Goal: Task Accomplishment & Management: Manage account settings

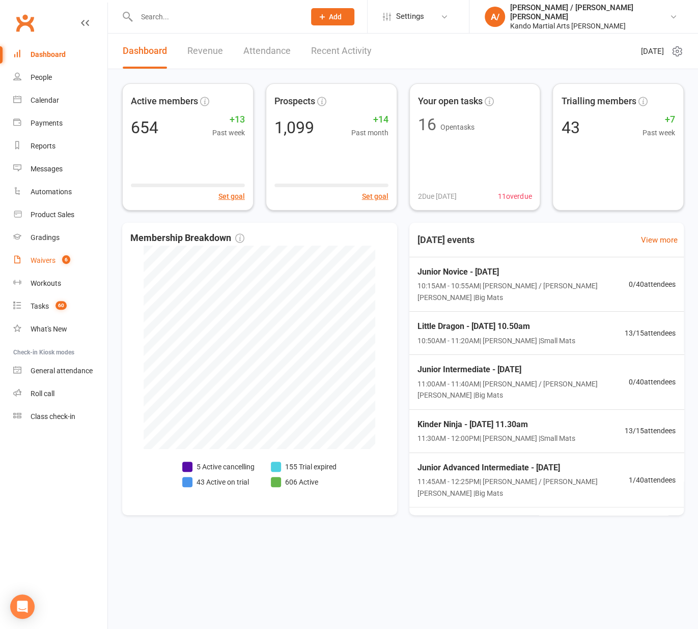
click at [50, 270] on link "Waivers 6" at bounding box center [60, 260] width 94 height 23
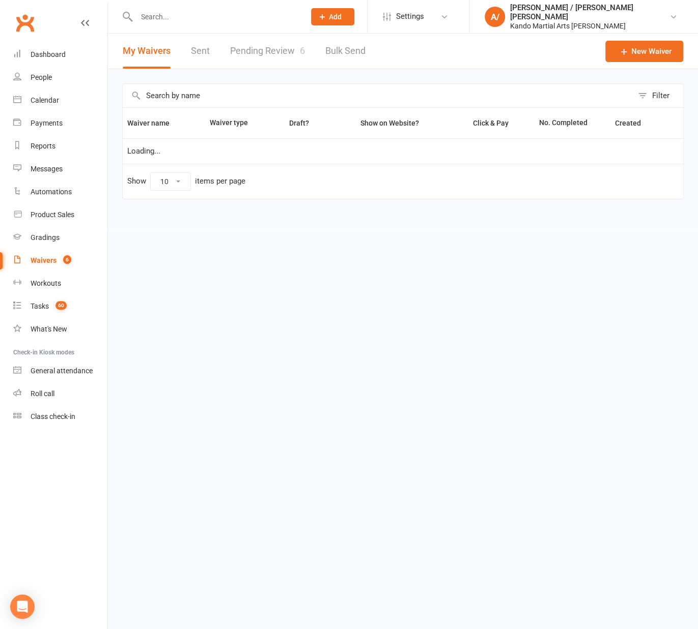
select select "100"
click at [260, 52] on link "Pending Review 6" at bounding box center [267, 51] width 75 height 35
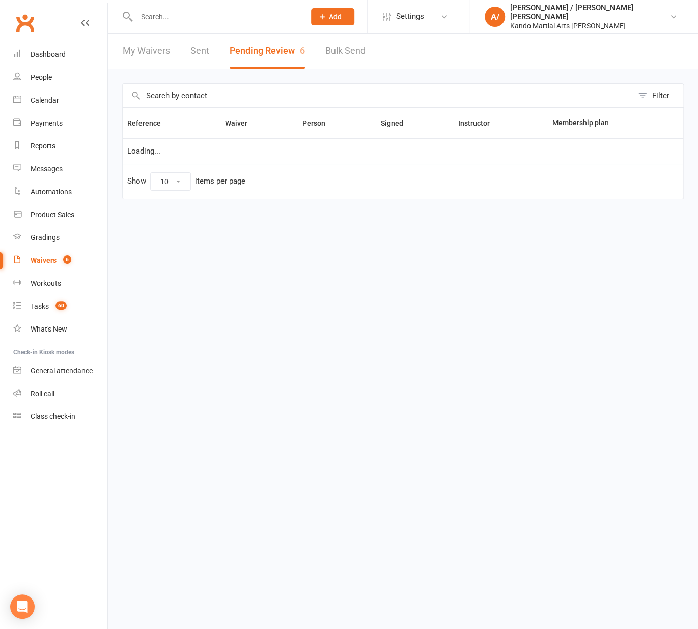
select select "100"
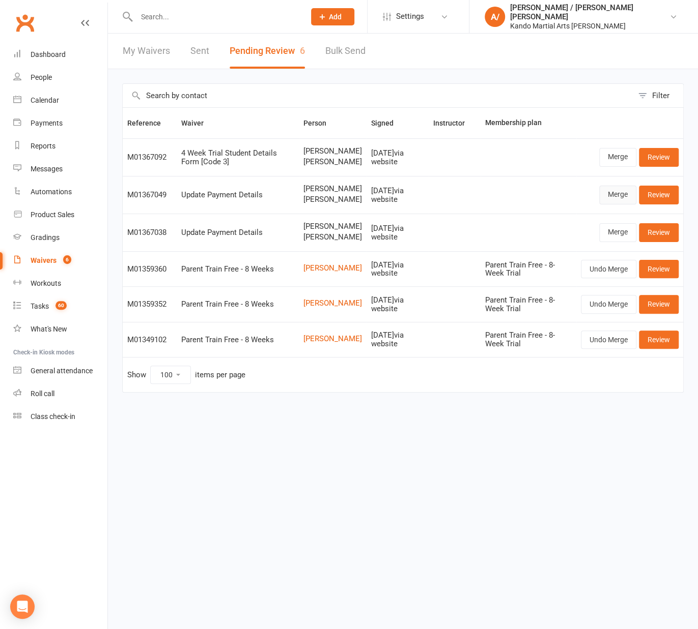
click at [613, 204] on link "Merge" at bounding box center [617, 195] width 37 height 18
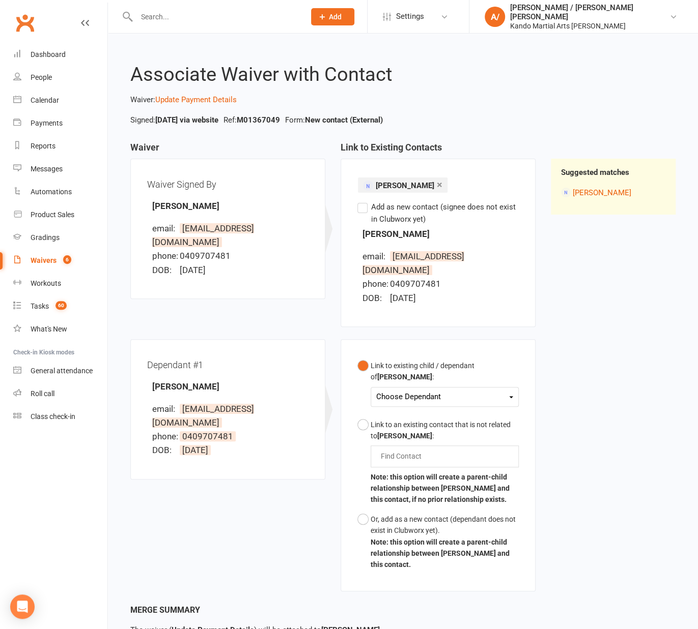
click at [431, 390] on div "Choose Dependant" at bounding box center [444, 397] width 137 height 14
click at [427, 410] on link "Alexander Ooi" at bounding box center [427, 421] width 101 height 22
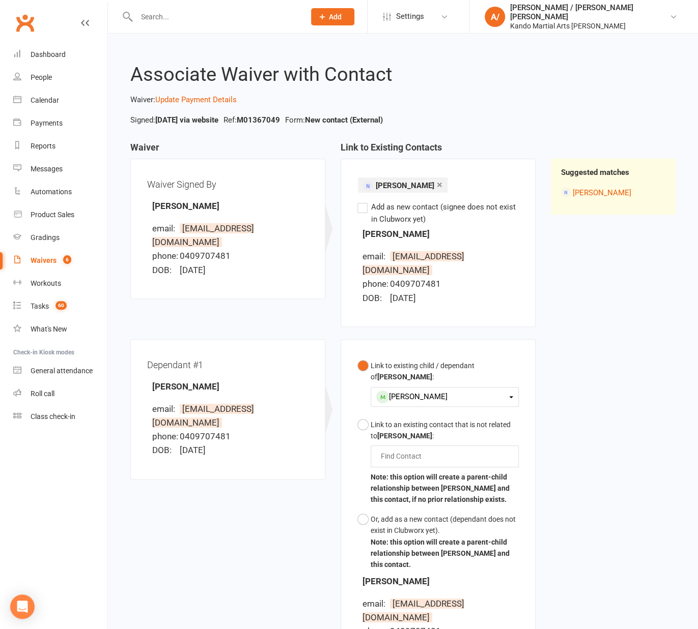
click at [535, 370] on div "Link to existing child / dependant of Alvin Ooi : Alexander Ooi Alexander Ooi L…" at bounding box center [438, 513] width 210 height 348
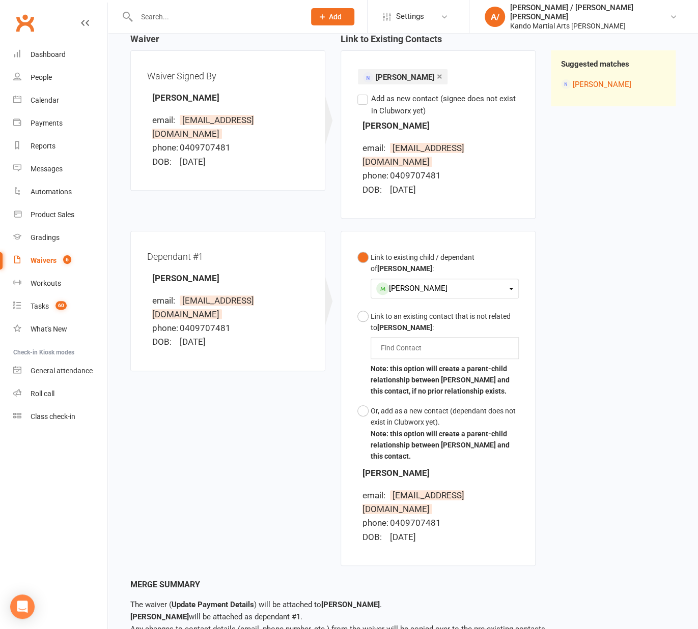
scroll to position [134, 0]
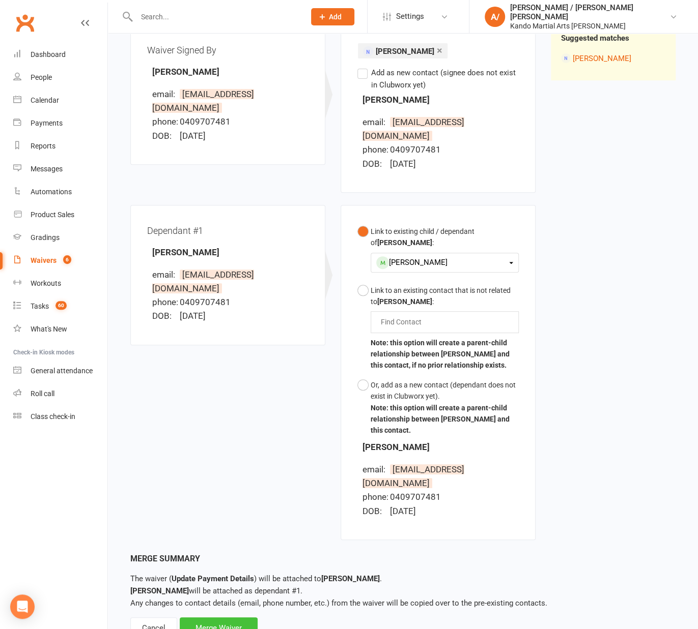
click at [234, 618] on div "Merge Waiver" at bounding box center [219, 628] width 78 height 21
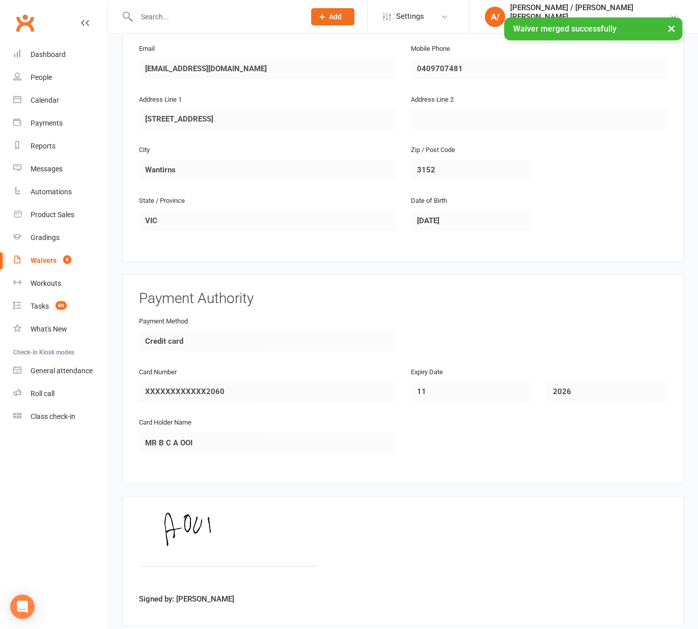
scroll to position [668, 0]
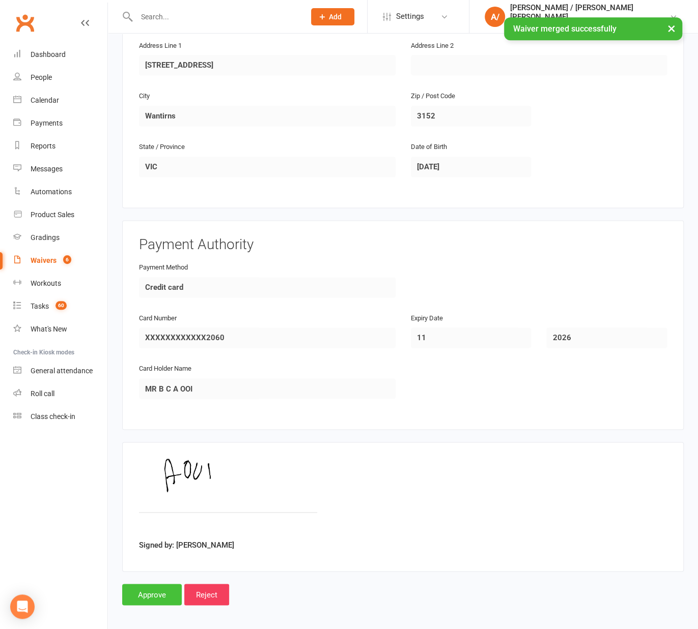
click at [150, 598] on input "Approve" at bounding box center [152, 594] width 60 height 21
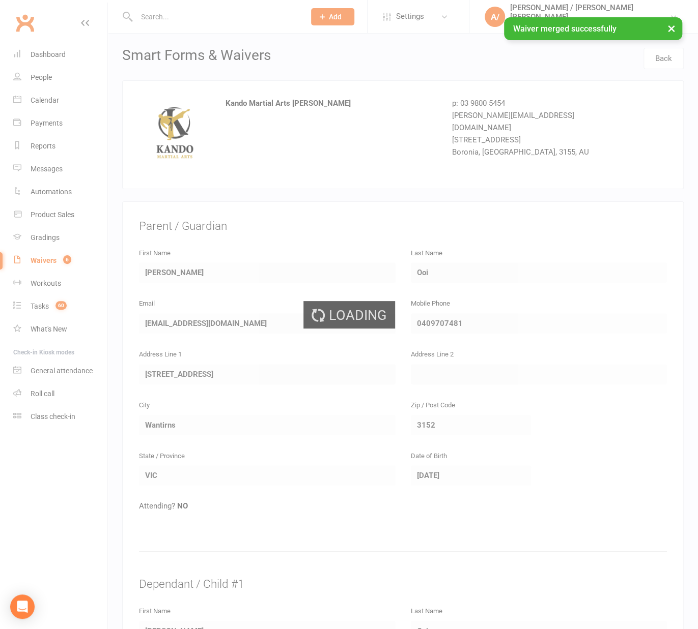
select select "100"
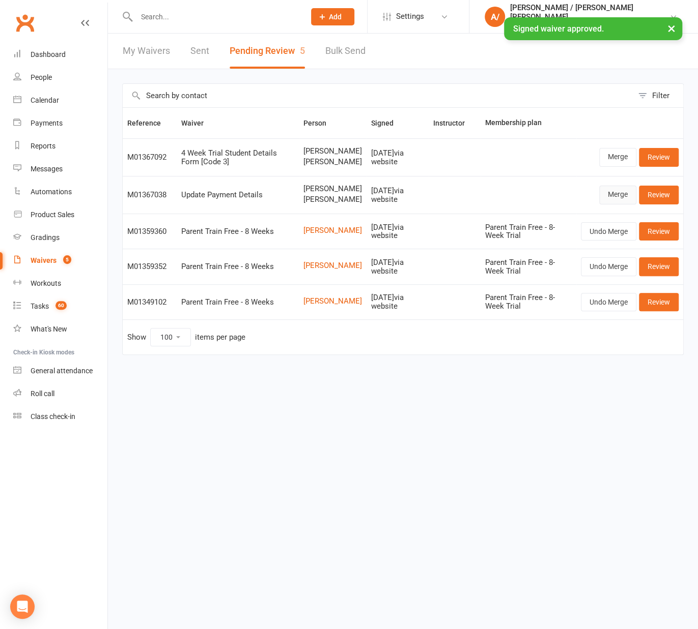
click at [612, 198] on link "Merge" at bounding box center [617, 195] width 37 height 18
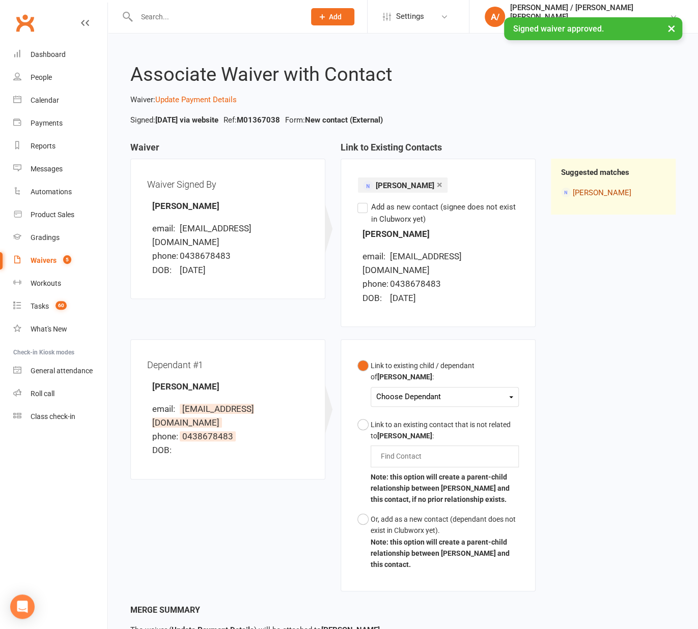
click at [605, 195] on link "Cindy Huang" at bounding box center [601, 192] width 59 height 9
click at [434, 390] on div "Choose Dependant" at bounding box center [444, 397] width 137 height 14
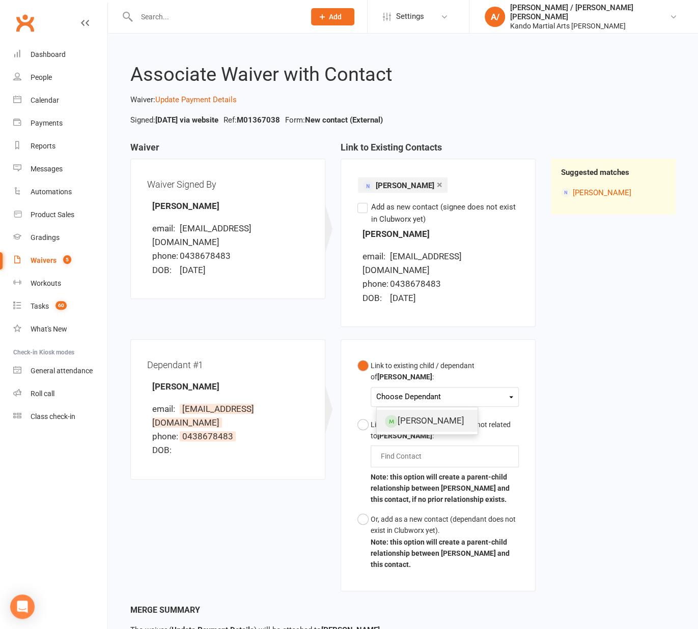
click at [421, 410] on link "Ian Liu" at bounding box center [427, 421] width 101 height 22
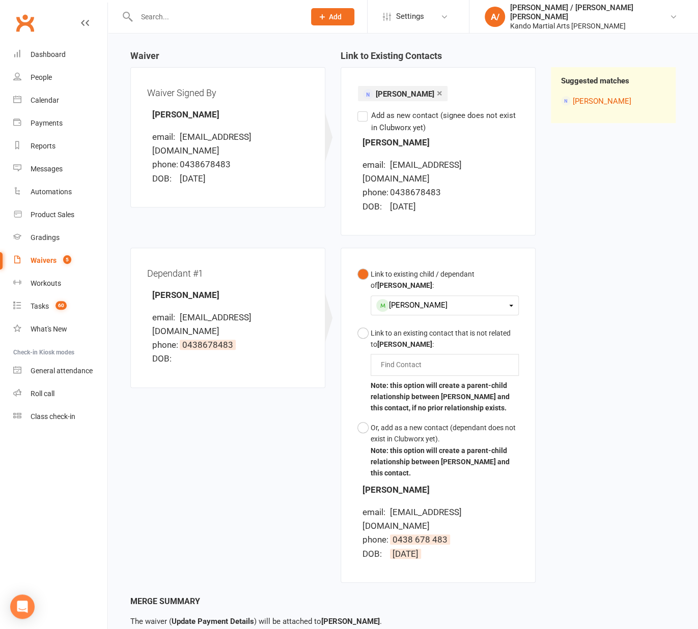
scroll to position [146, 0]
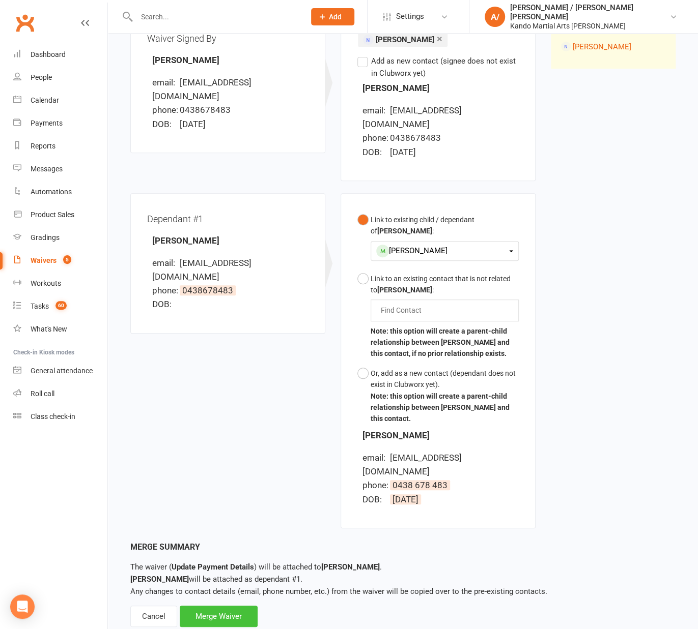
click at [242, 606] on div "Merge Waiver" at bounding box center [219, 616] width 78 height 21
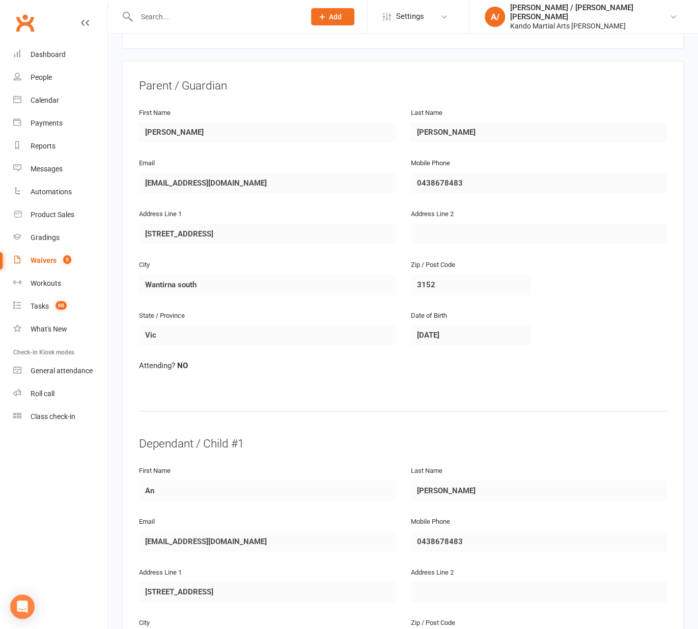
scroll to position [668, 0]
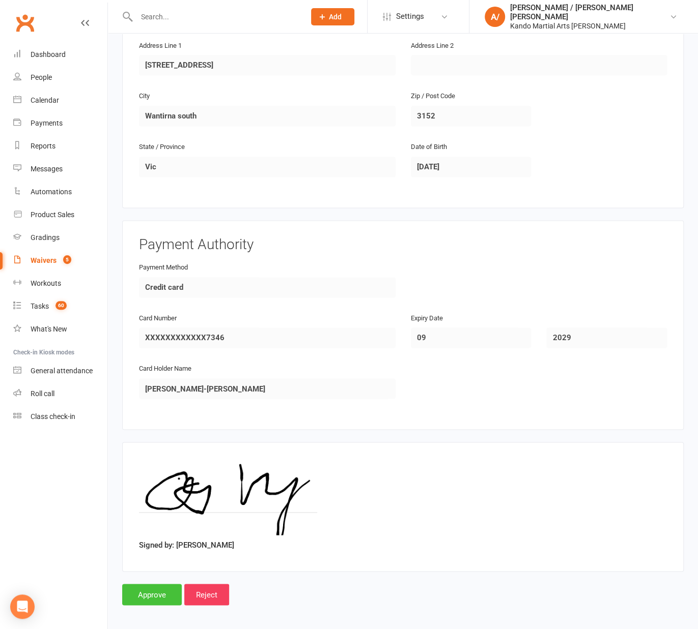
click at [145, 585] on input "Approve" at bounding box center [152, 594] width 60 height 21
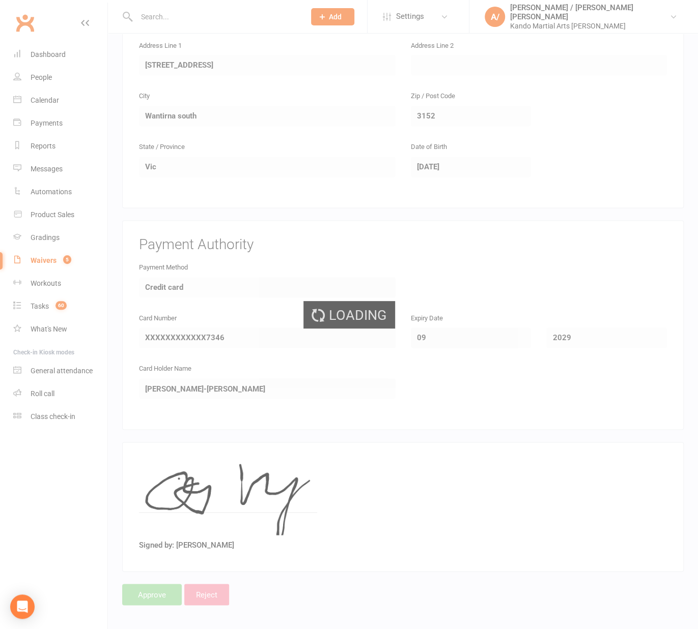
scroll to position [178, 0]
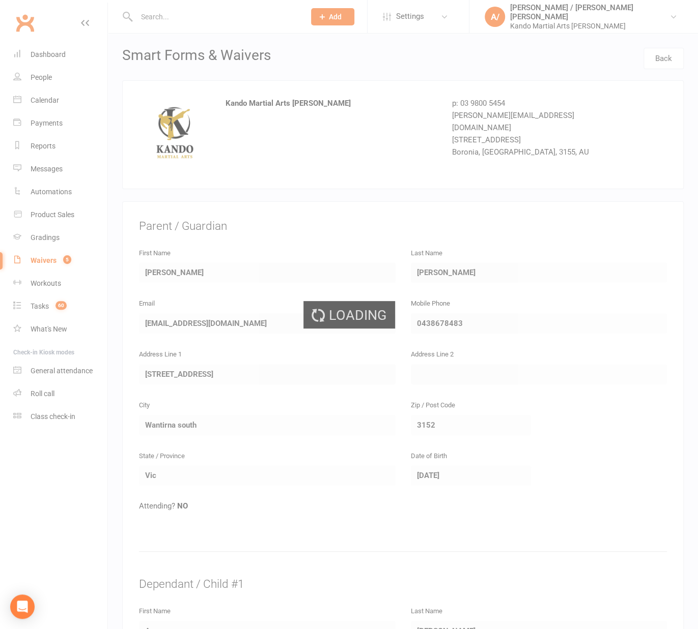
select select "100"
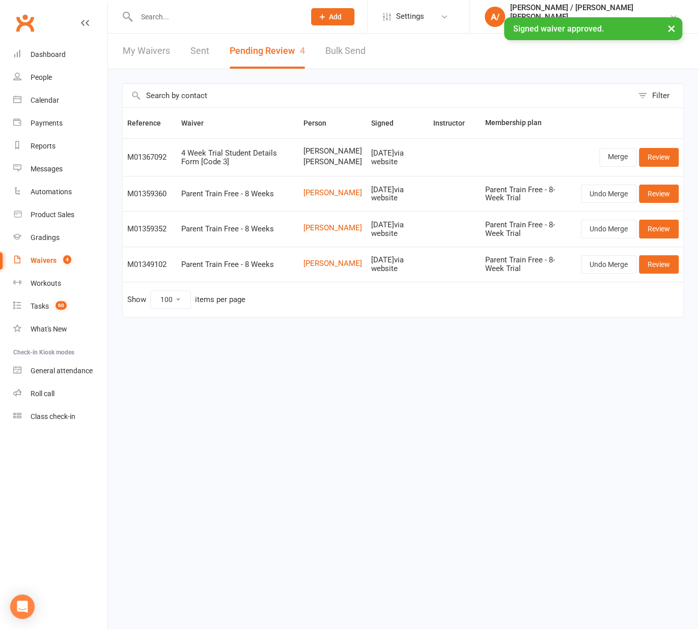
click at [186, 14] on input "text" at bounding box center [215, 17] width 164 height 14
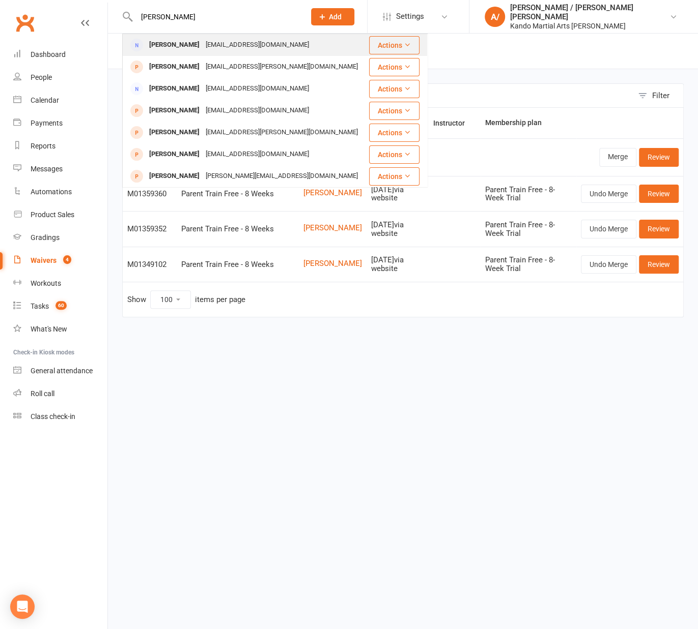
type input "cindy huang"
click at [176, 45] on div "Cindy Huang" at bounding box center [174, 45] width 56 height 15
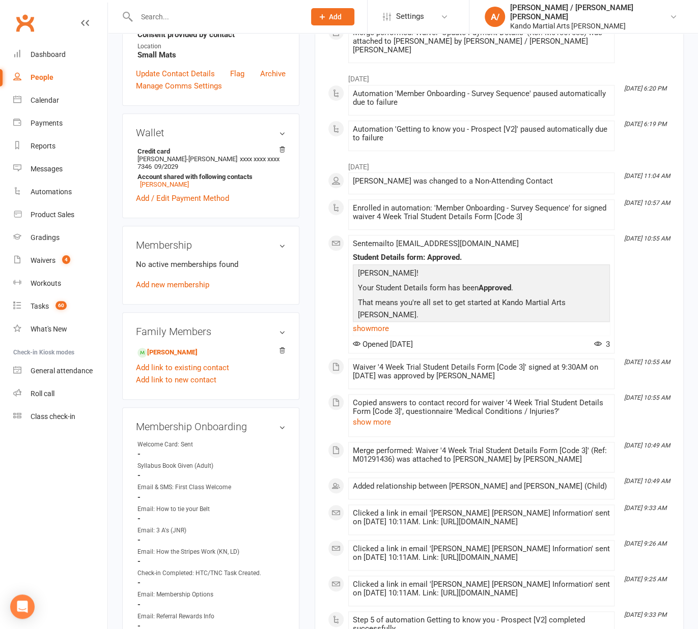
scroll to position [346, 0]
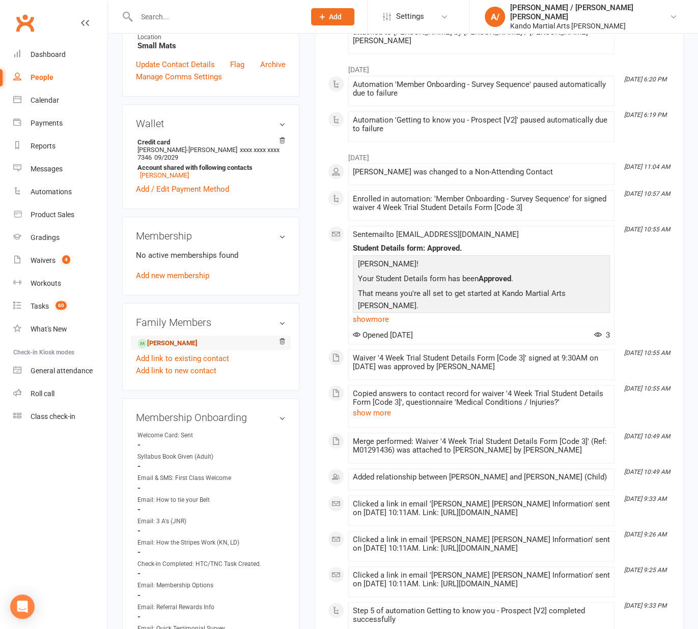
click at [182, 338] on link "An Liu - Child" at bounding box center [167, 343] width 60 height 11
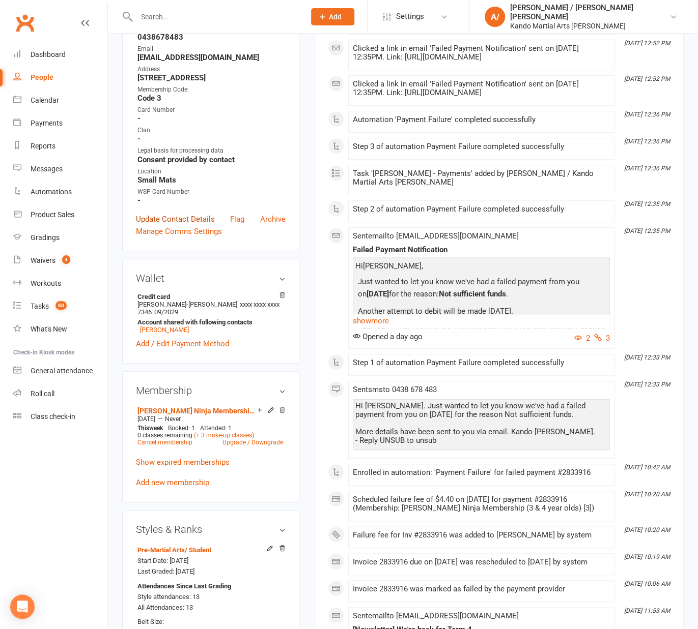
click at [183, 213] on link "Update Contact Details" at bounding box center [175, 219] width 79 height 12
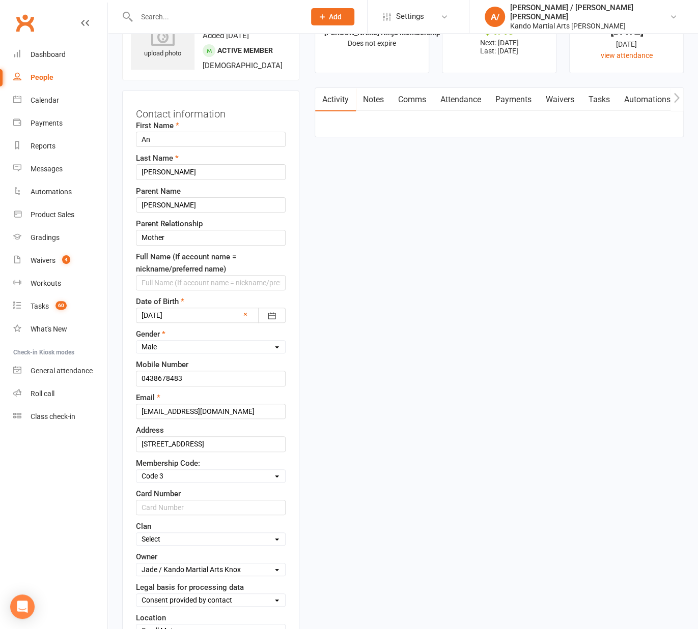
scroll to position [48, 0]
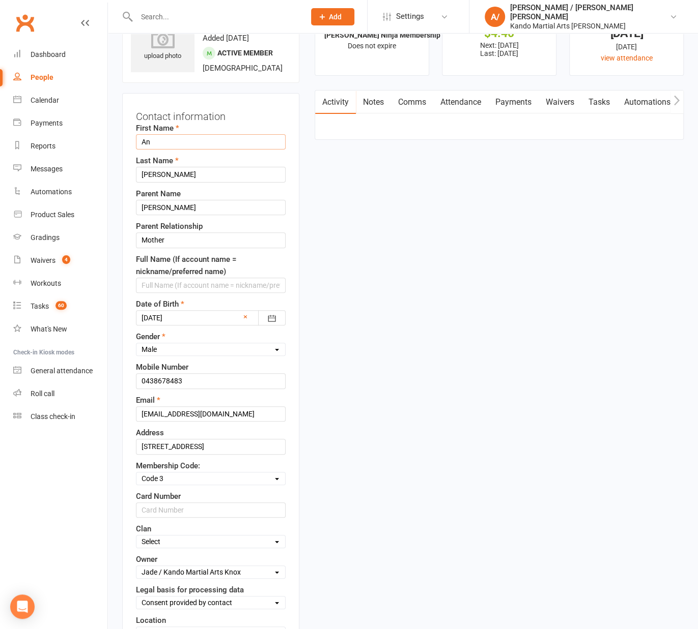
click at [188, 140] on input "An" at bounding box center [211, 141] width 150 height 15
type input "Ian"
click at [191, 156] on div "Last Name Liu" at bounding box center [211, 168] width 150 height 27
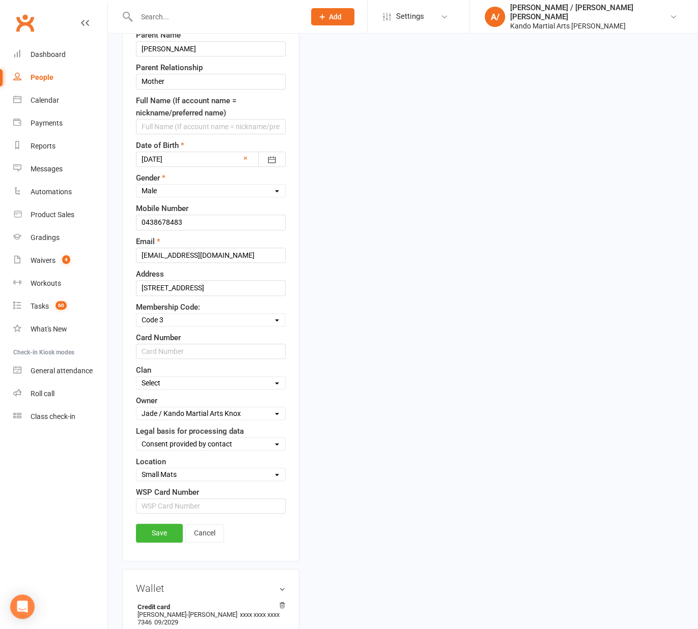
scroll to position [213, 0]
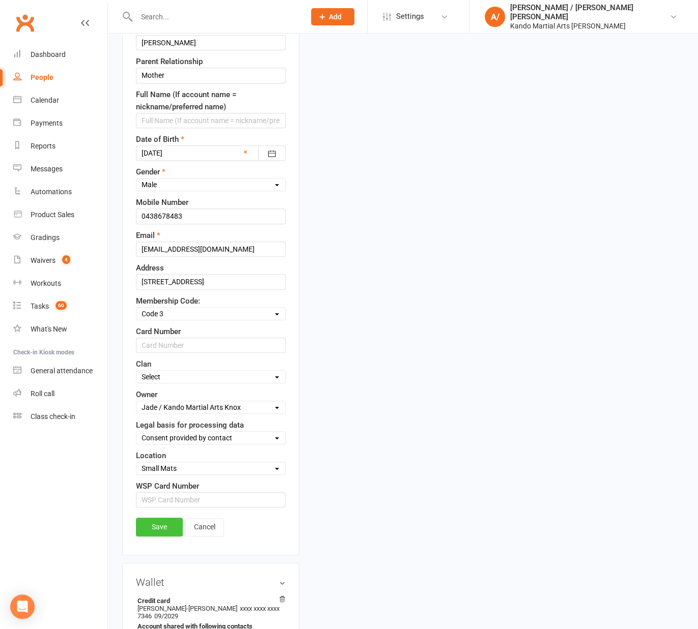
click at [167, 524] on link "Save" at bounding box center [159, 527] width 47 height 18
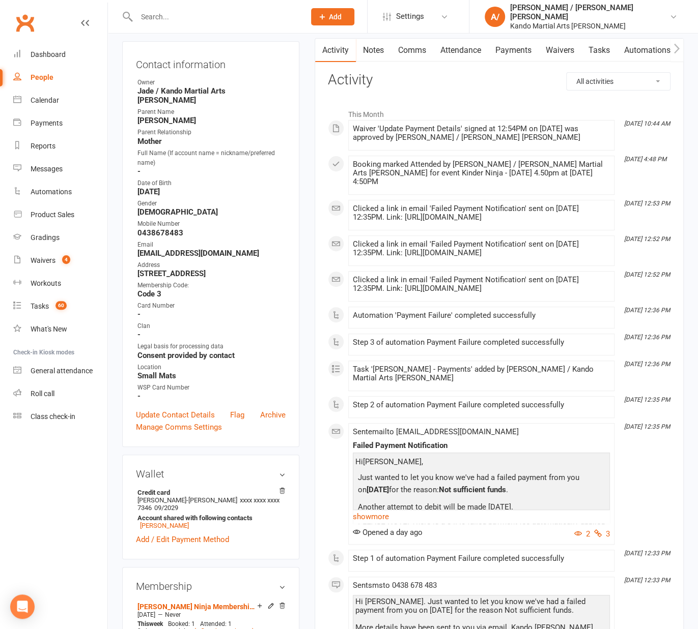
scroll to position [0, 0]
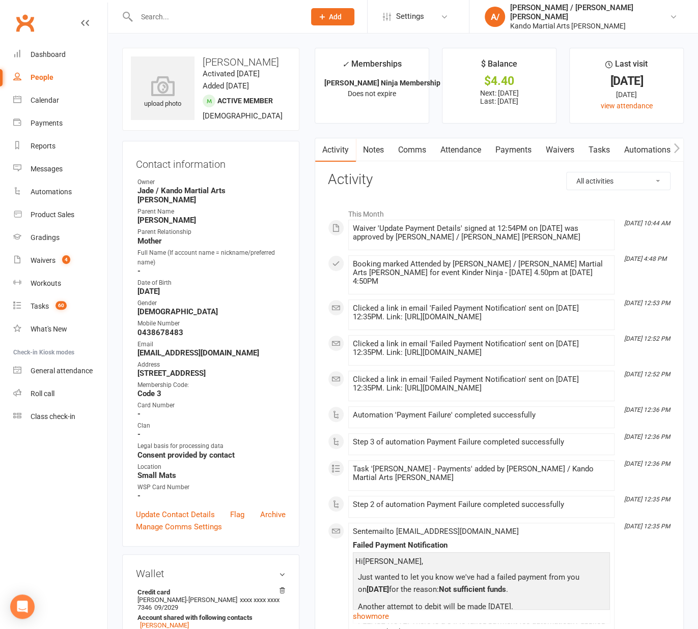
click at [173, 14] on input "text" at bounding box center [215, 17] width 164 height 14
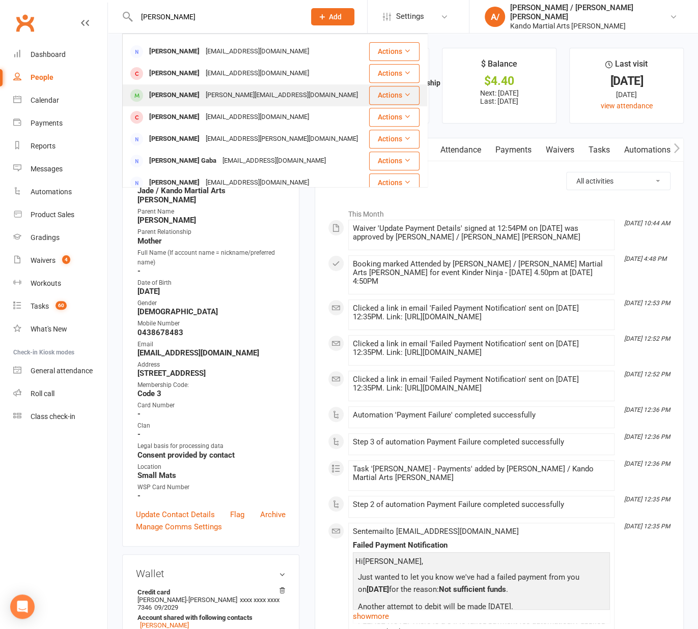
scroll to position [284, 0]
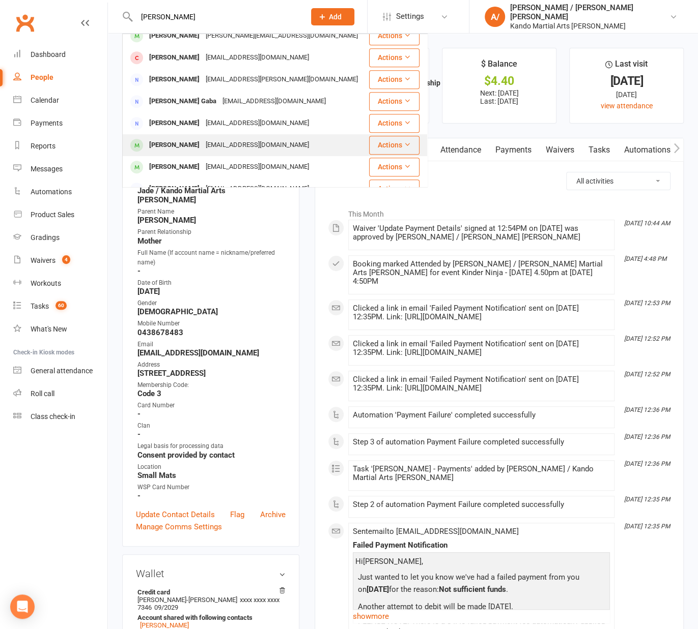
type input "sammy"
click at [192, 138] on div "Sammi Di Nardo" at bounding box center [174, 145] width 56 height 15
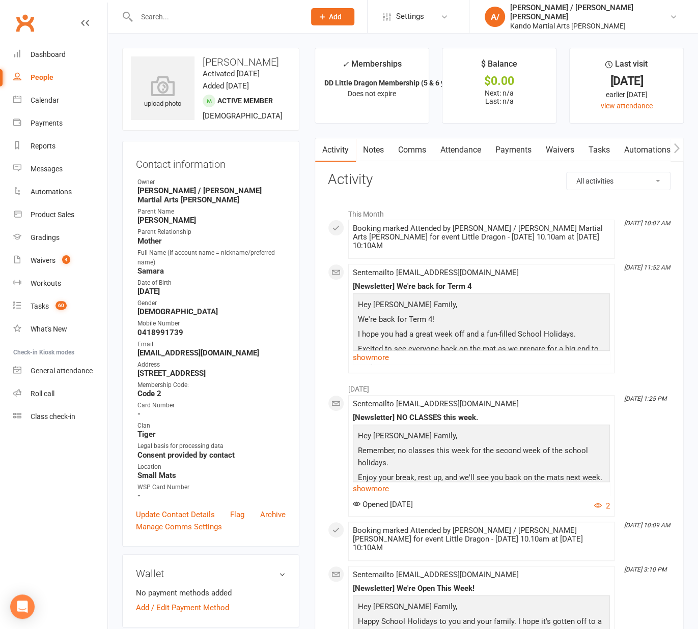
click at [524, 152] on link "Payments" at bounding box center [513, 149] width 50 height 23
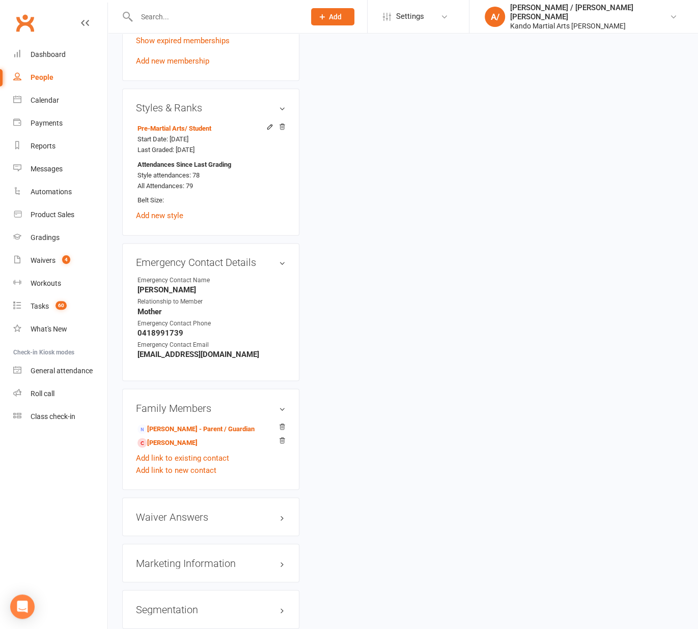
scroll to position [695, 0]
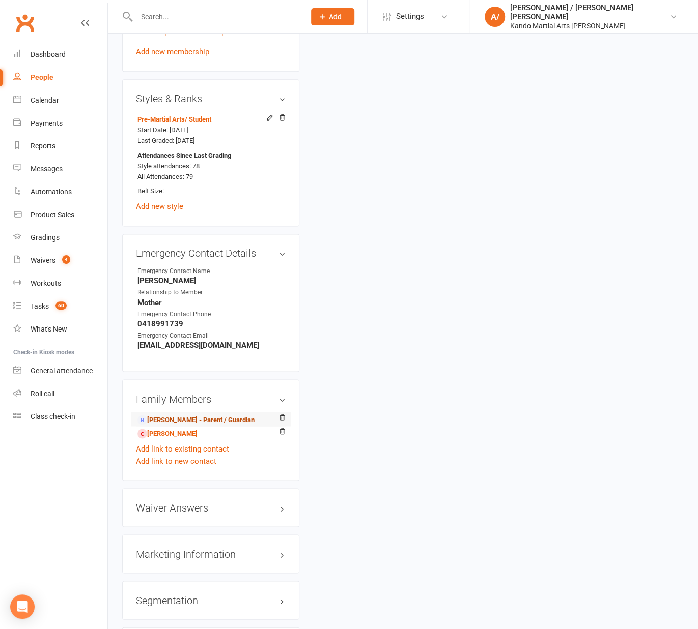
click at [172, 425] on link "Alex Di Nardo - Parent / Guardian" at bounding box center [195, 420] width 117 height 11
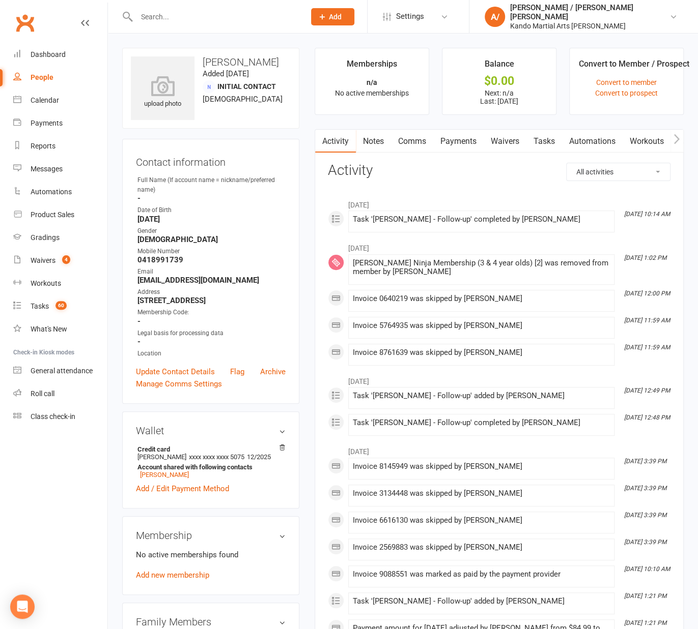
click at [469, 141] on link "Payments" at bounding box center [458, 141] width 50 height 23
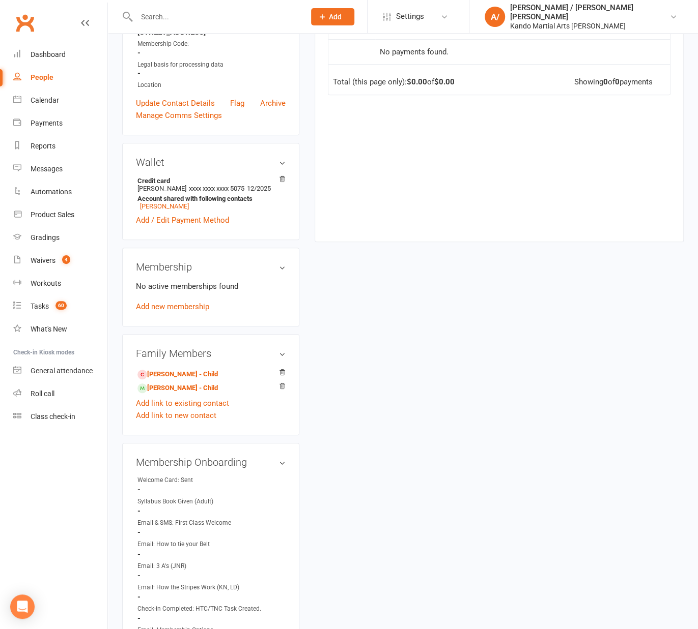
scroll to position [288, 0]
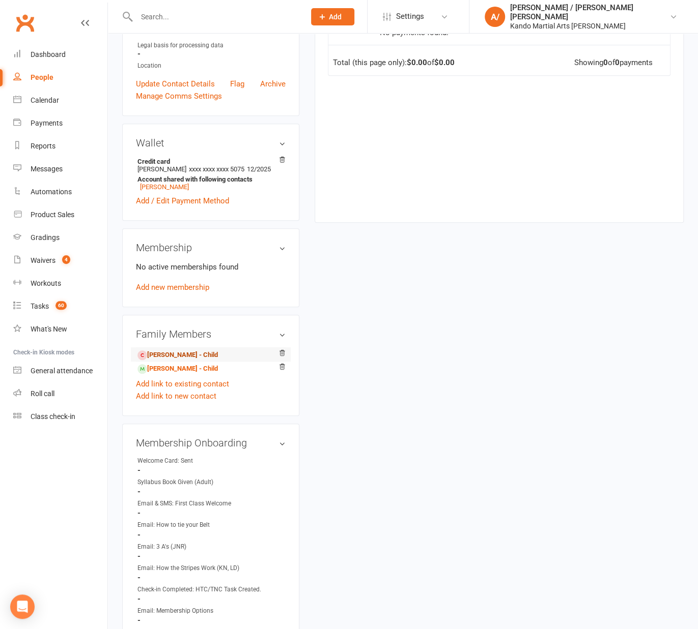
click at [181, 361] on link "Kassia Di Nardo - Child" at bounding box center [177, 355] width 80 height 11
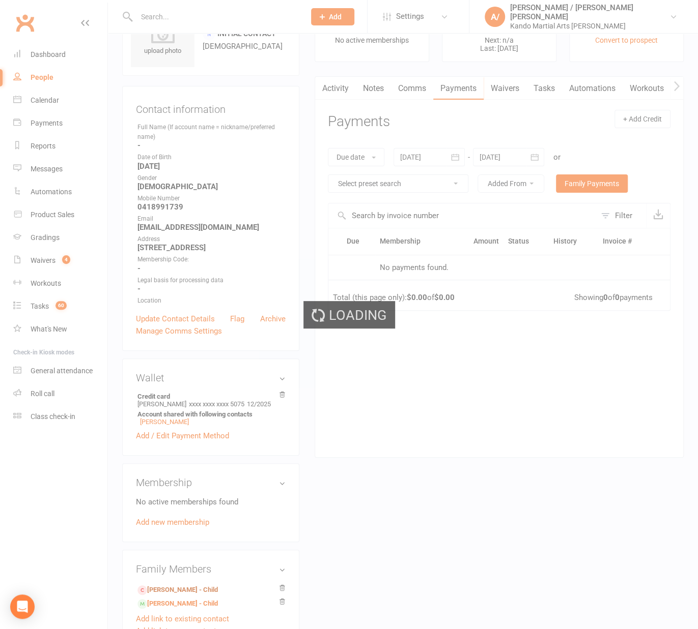
scroll to position [49, 0]
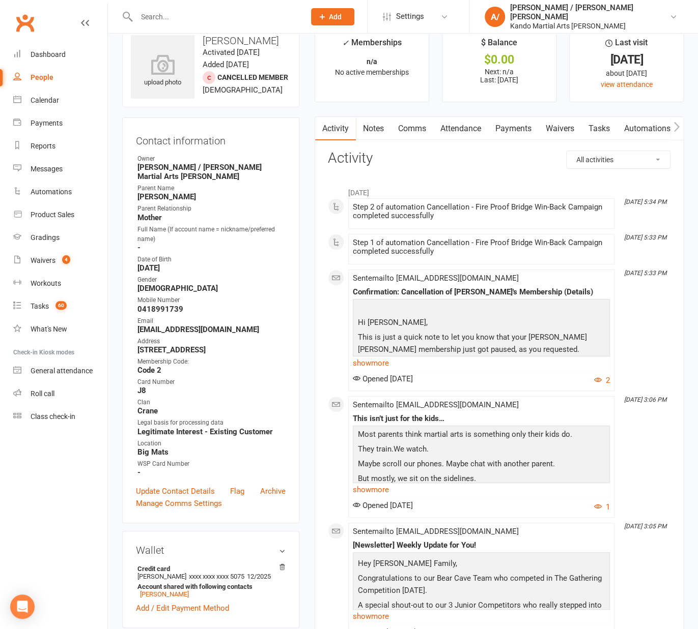
scroll to position [23, 0]
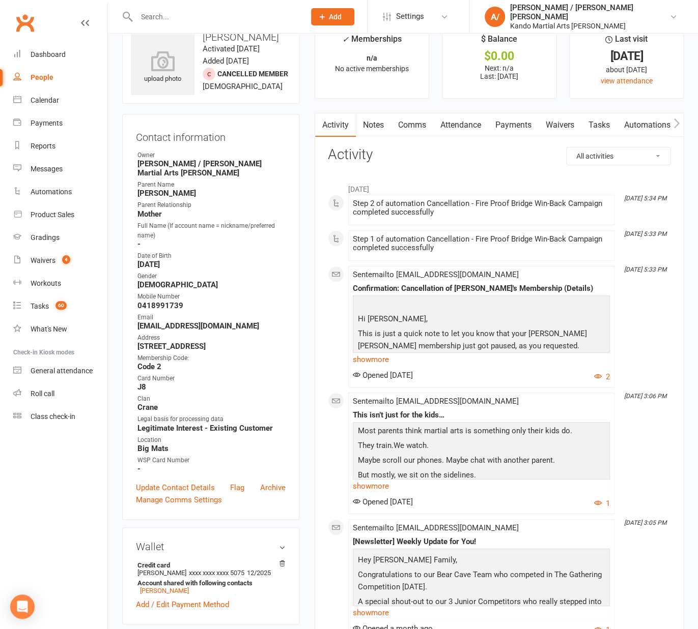
scroll to position [76, 0]
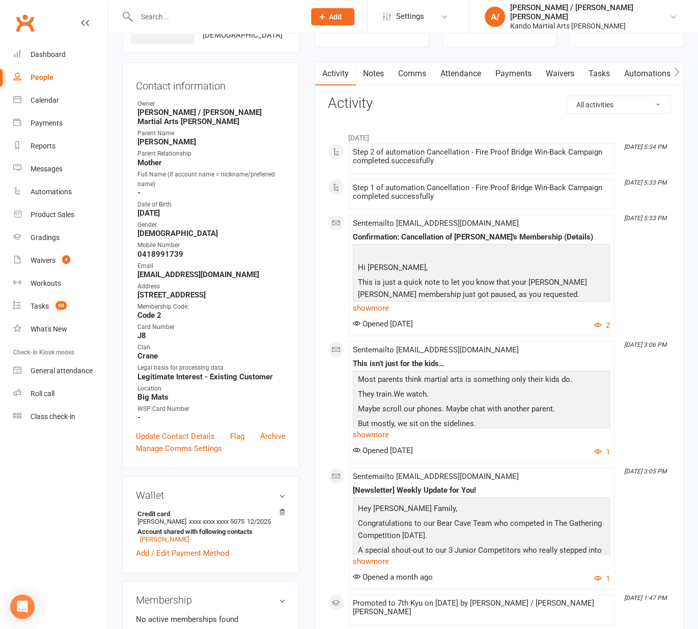
click at [601, 67] on link "Tasks" at bounding box center [599, 73] width 36 height 23
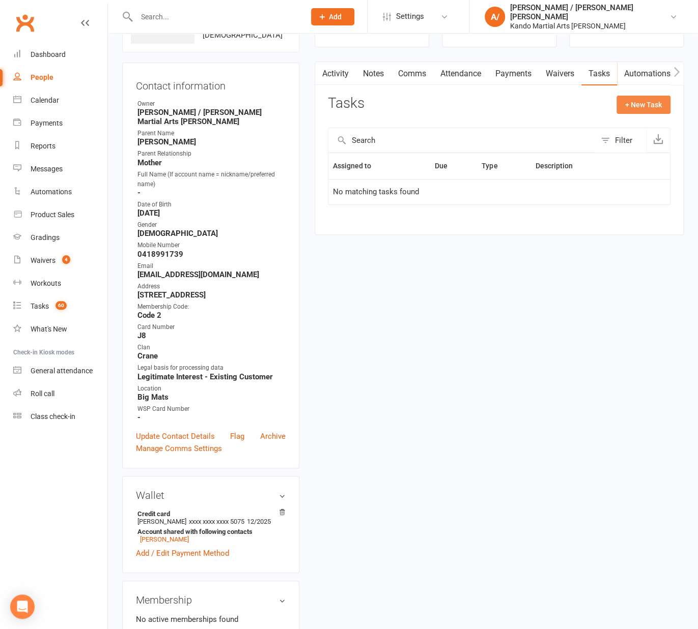
click at [642, 102] on button "+ New Task" at bounding box center [643, 105] width 54 height 18
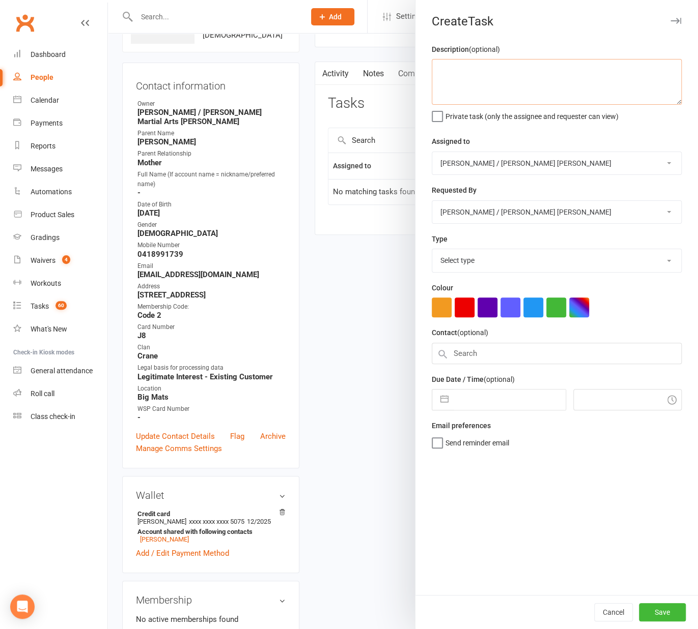
click at [503, 77] on textarea at bounding box center [557, 82] width 250 height 46
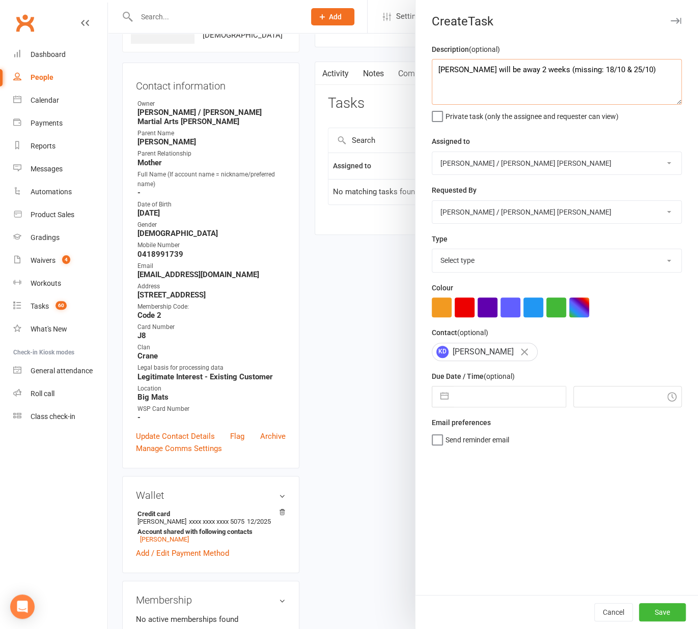
click at [479, 73] on textarea "Sammy will be away 2 weeks (missing: 18/10 & 25/10)" at bounding box center [557, 82] width 250 height 46
click at [518, 90] on textarea "Sammy will be away 2 weeks (missing: 18/10 & 25/10), Start Membership" at bounding box center [557, 82] width 250 height 46
click at [563, 93] on textarea "Sammy will be away 2 weeks (missing: 18/10 & 25/10), Start Membership" at bounding box center [557, 82] width 250 height 46
type textarea "Sammy will be away 2 weeks (missing: 18/10 & 25/10), Start Membership (Code 2) …"
click at [454, 261] on select "Select type Admin Bbpc - black belt prep course Cancellation Enquiry Follow-up …" at bounding box center [556, 260] width 249 height 22
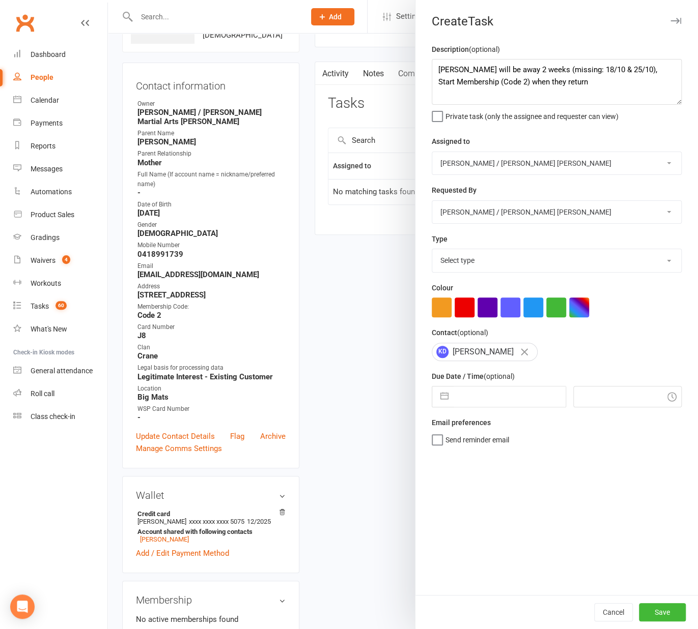
select select "25921"
click at [432, 250] on select "Select type Admin Bbpc - black belt prep course Cancellation Enquiry Follow-up …" at bounding box center [556, 260] width 249 height 22
click at [466, 389] on input "text" at bounding box center [509, 397] width 112 height 20
select select "8"
select select "2025"
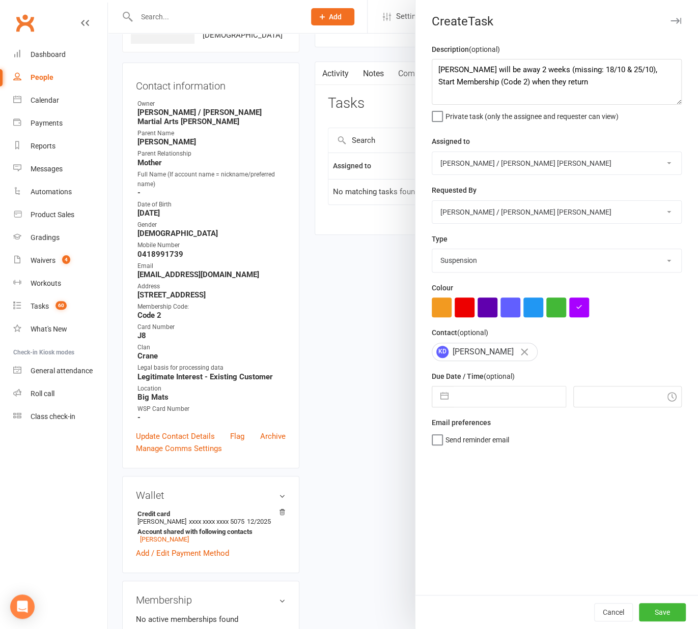
select select "9"
select select "2025"
select select "10"
select select "2025"
click at [550, 533] on td "24" at bounding box center [552, 532] width 20 height 19
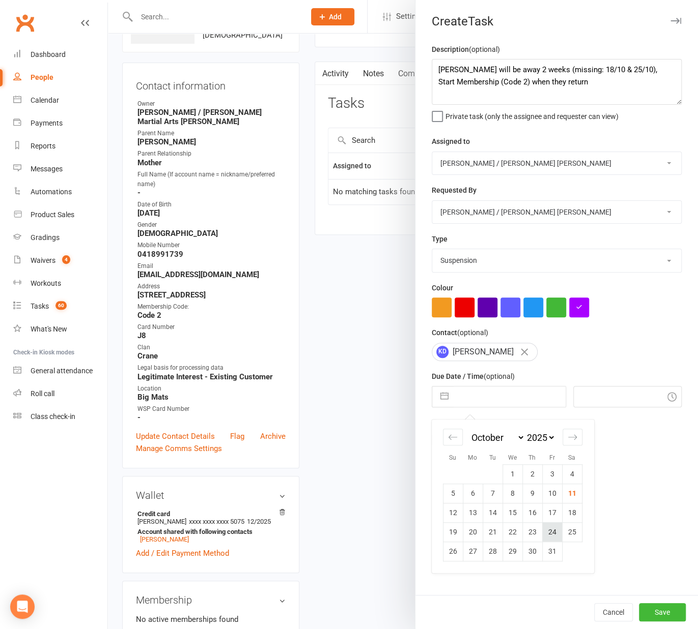
type input "24 Oct 2025"
type input "11:00am"
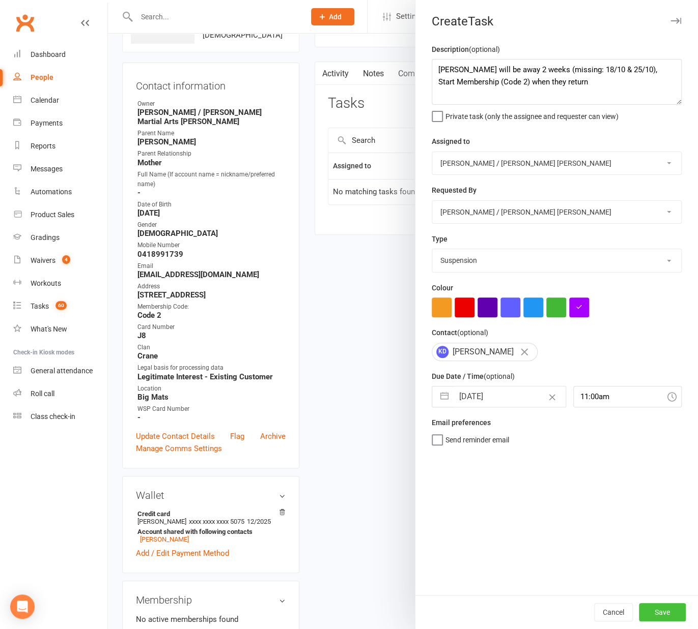
click at [665, 613] on button "Save" at bounding box center [662, 613] width 47 height 18
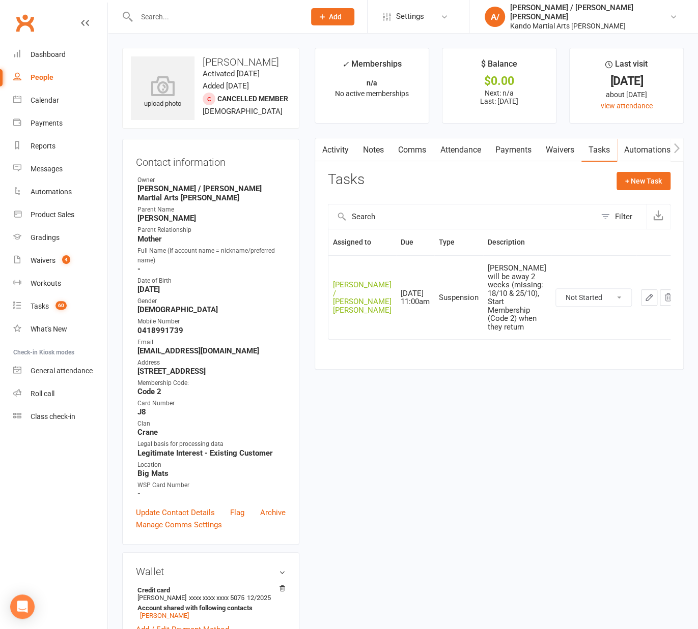
click at [487, 274] on div "Sammy will be away 2 weeks (missing: 18/10 & 25/10), Start Membership (Code 2) …" at bounding box center [516, 297] width 59 height 67
drag, startPoint x: 476, startPoint y: 274, endPoint x: 528, endPoint y: 322, distance: 71.0
click at [528, 322] on td "Sammy will be away 2 weeks (missing: 18/10 & 25/10), Start Membership (Code 2) …" at bounding box center [517, 297] width 68 height 84
copy div "Sammy will be away 2 weeks (missing: 18/10 & 25/10), Start Membership (Code 2) …"
click at [663, 300] on icon "button" at bounding box center [667, 297] width 9 height 9
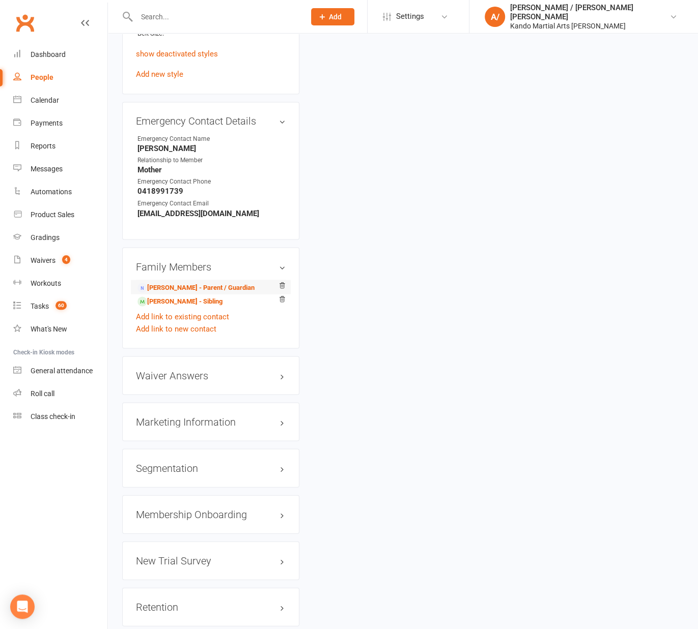
scroll to position [849, 0]
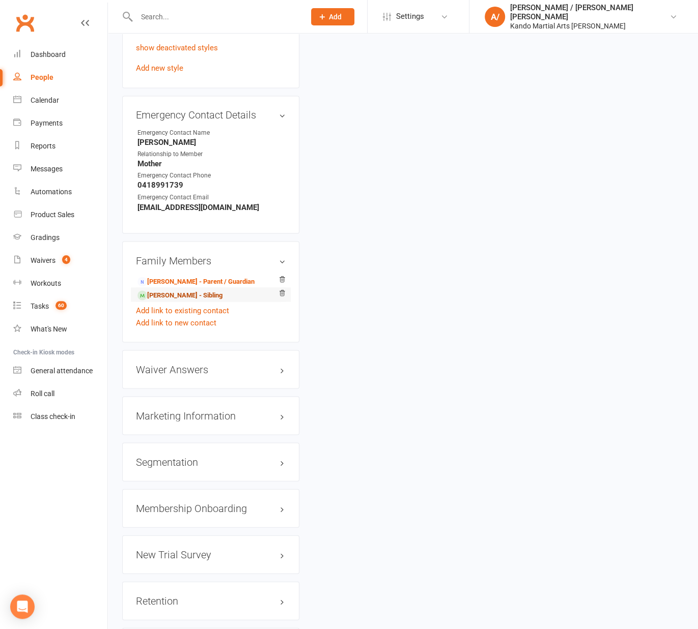
click at [168, 301] on link "Sammi Di Nardo - Sibling" at bounding box center [179, 295] width 85 height 11
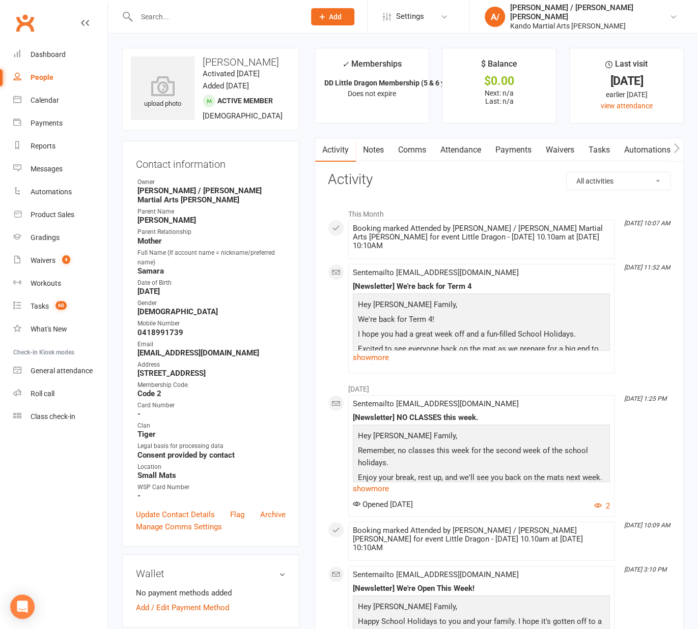
click at [593, 145] on link "Tasks" at bounding box center [599, 149] width 36 height 23
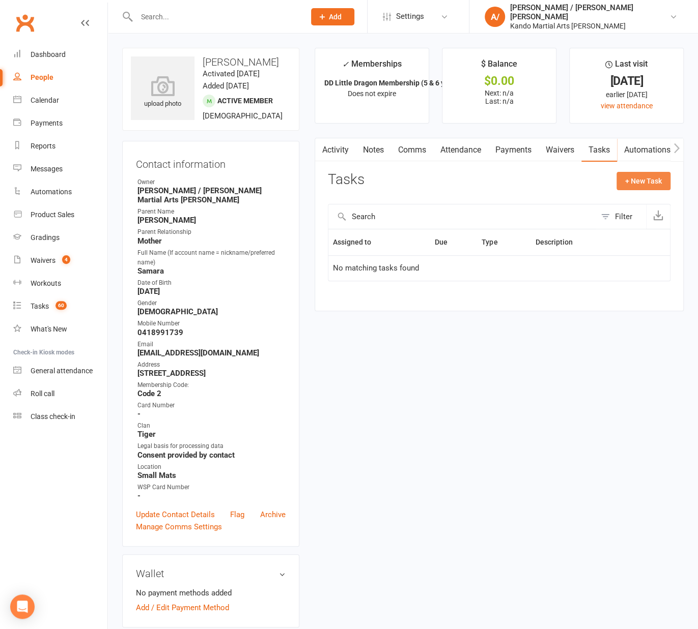
click at [636, 180] on button "+ New Task" at bounding box center [643, 181] width 54 height 18
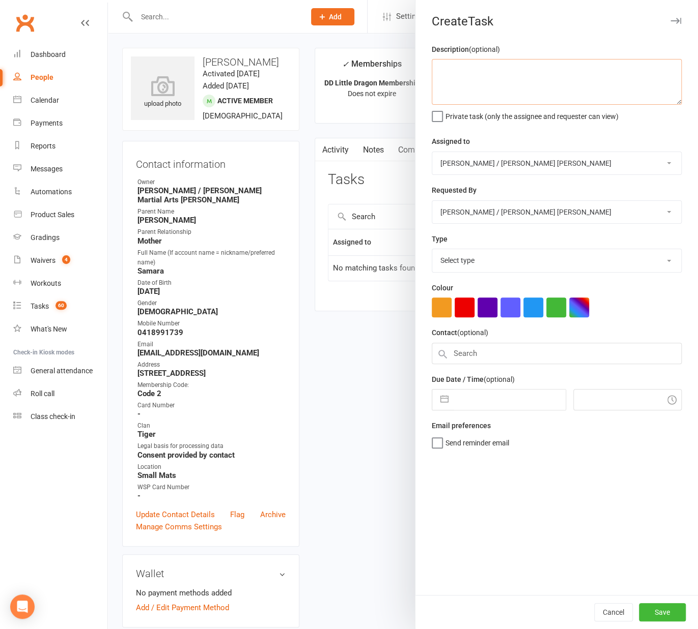
click at [508, 89] on textarea at bounding box center [557, 82] width 250 height 46
paste textarea "Sammy will be away 2 weeks (missing: 18/10 & 25/10), Start Membership (Code 2) …"
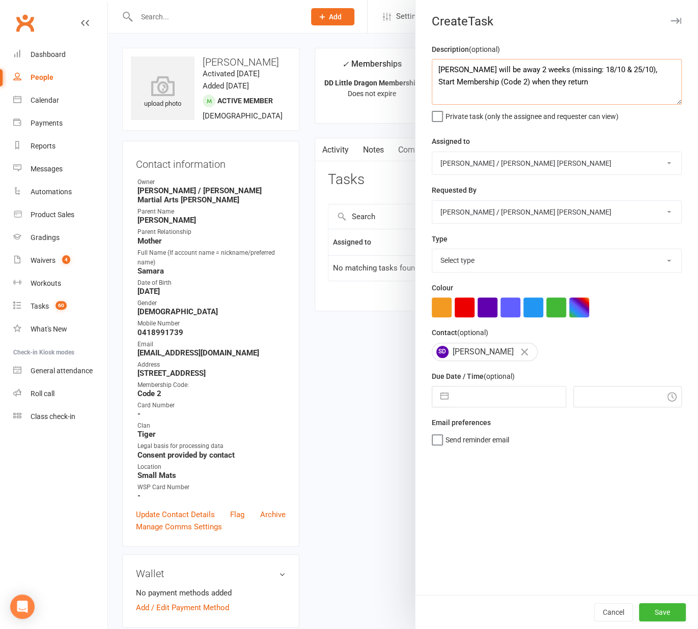
type textarea "Sammy will be away 2 weeks (missing: 18/10 & 25/10), Start Membership (Code 2) …"
click at [471, 258] on select "Select type Admin Bbpc - black belt prep course Cancellation Enquiry Follow-up …" at bounding box center [556, 260] width 249 height 22
select select "25921"
click at [432, 250] on select "Select type Admin Bbpc - black belt prep course Cancellation Enquiry Follow-up …" at bounding box center [556, 260] width 249 height 22
click at [479, 410] on div "Description (optional) Sammy will be away 2 weeks (missing: 18/10 & 25/10), Sta…" at bounding box center [556, 319] width 282 height 552
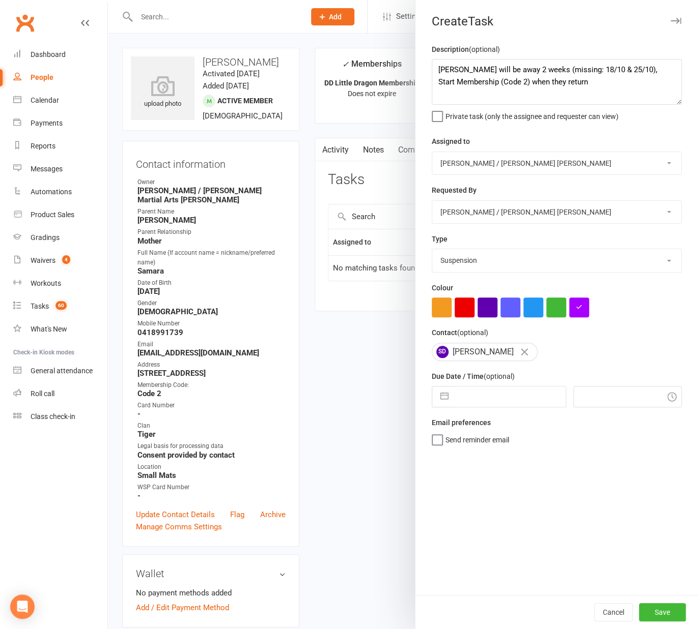
select select "8"
select select "2025"
select select "9"
select select "2025"
select select "10"
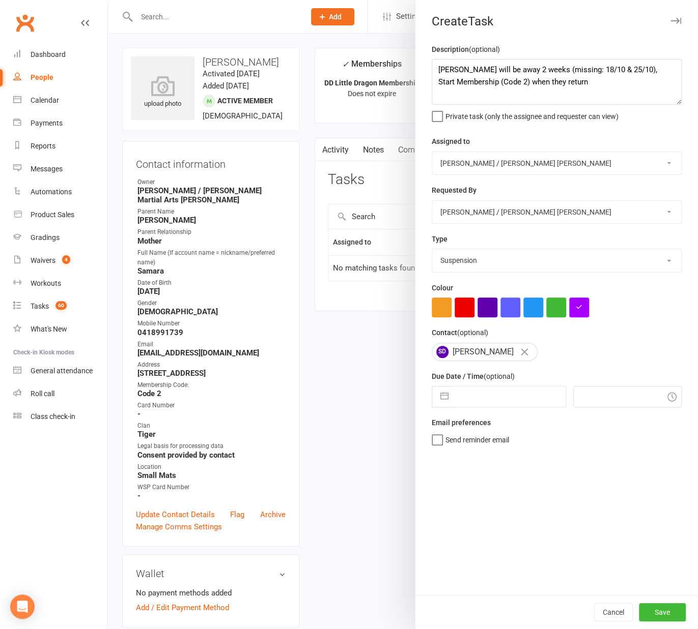
select select "2025"
click at [479, 399] on input "text" at bounding box center [509, 397] width 112 height 20
click at [545, 536] on td "24" at bounding box center [552, 532] width 20 height 19
type input "24 Oct 2025"
type input "11:00am"
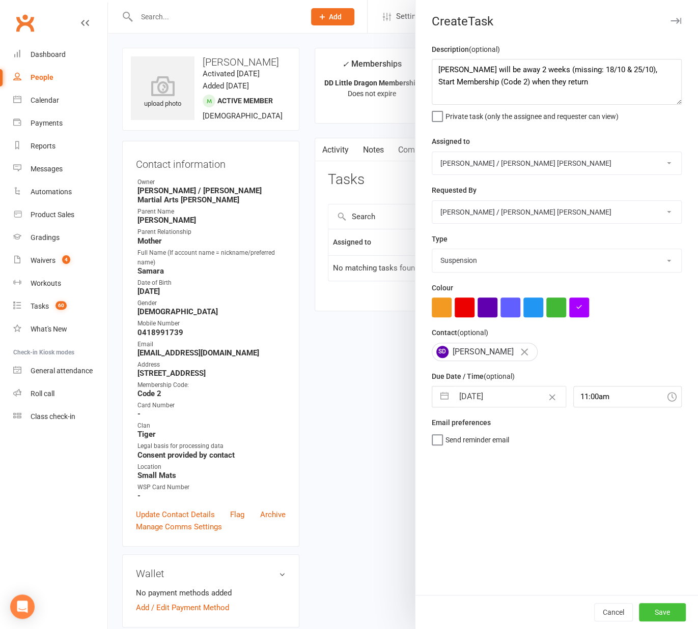
click at [659, 619] on button "Save" at bounding box center [662, 613] width 47 height 18
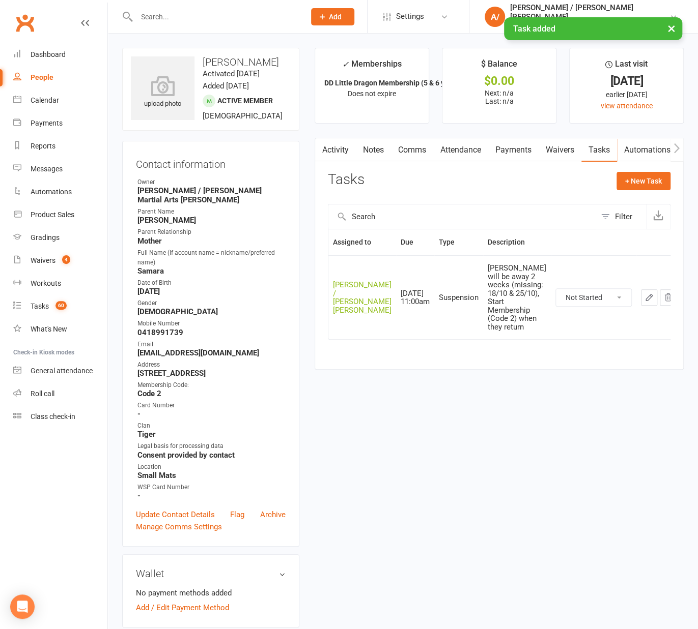
click at [383, 360] on main "✓ Memberships DD Little Dragon Membership (5 & 6 year ol... Does not expire $ B…" at bounding box center [499, 214] width 384 height 332
click at [66, 254] on link "Waivers 4" at bounding box center [60, 260] width 94 height 23
select select "100"
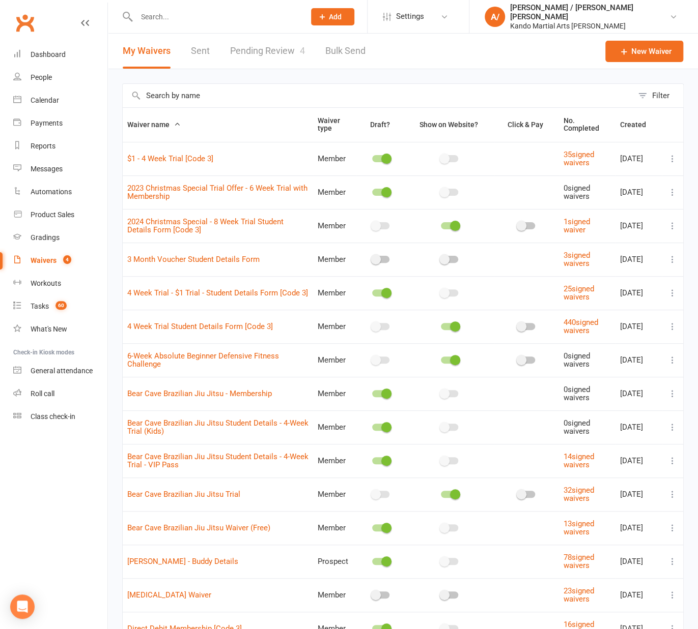
click at [51, 262] on div "Waivers" at bounding box center [44, 260] width 26 height 8
click at [287, 46] on link "Pending Review 4" at bounding box center [267, 51] width 75 height 35
select select "100"
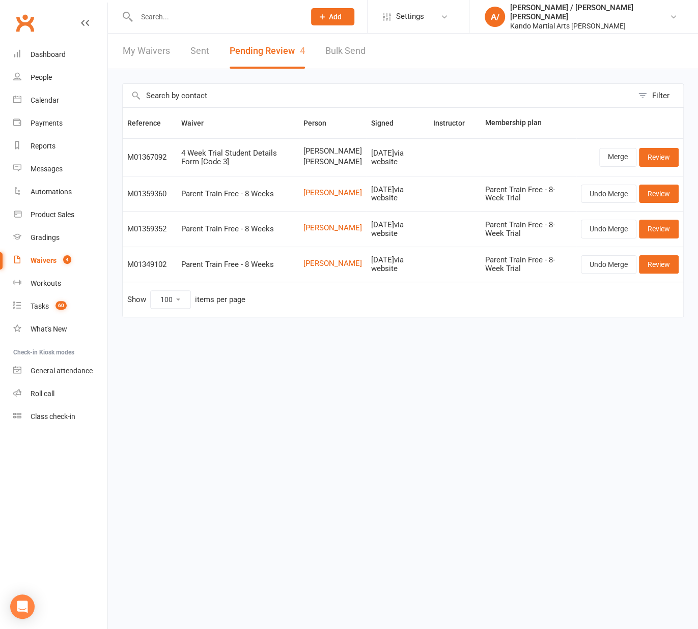
click at [312, 85] on input "text" at bounding box center [378, 95] width 510 height 23
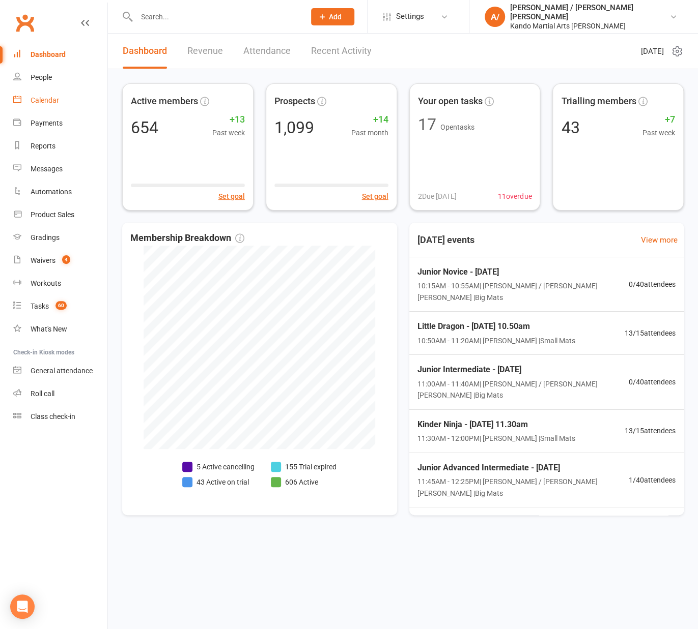
click at [52, 97] on div "Calendar" at bounding box center [45, 100] width 28 height 8
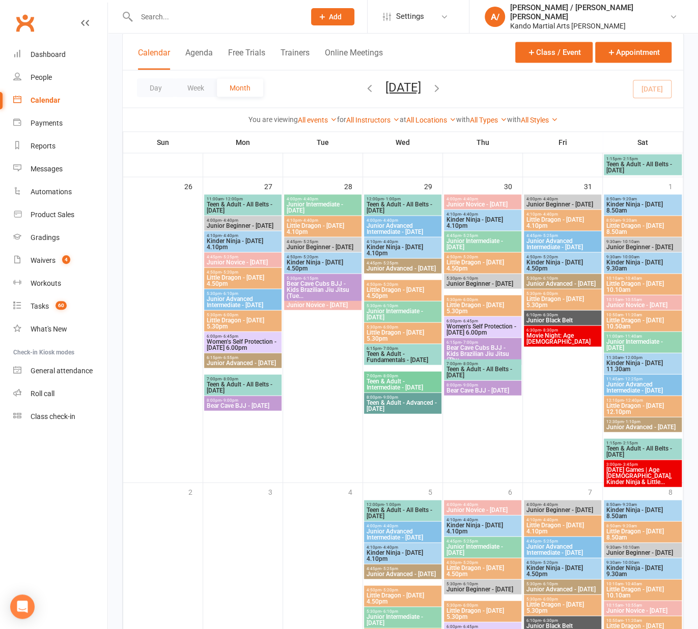
scroll to position [952, 0]
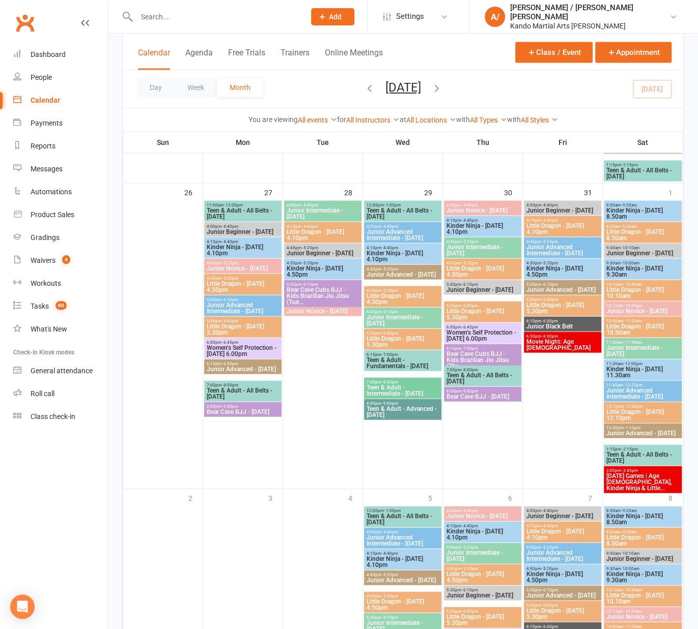
click at [641, 481] on span "[DATE] Games | Age [DEMOGRAPHIC_DATA], Kinder Ninja & Little..." at bounding box center [643, 482] width 74 height 18
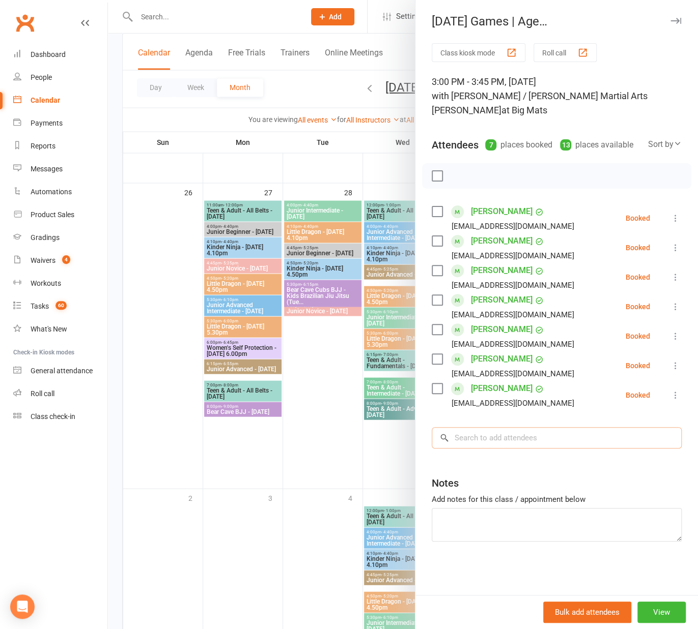
click at [529, 431] on input "search" at bounding box center [557, 437] width 250 height 21
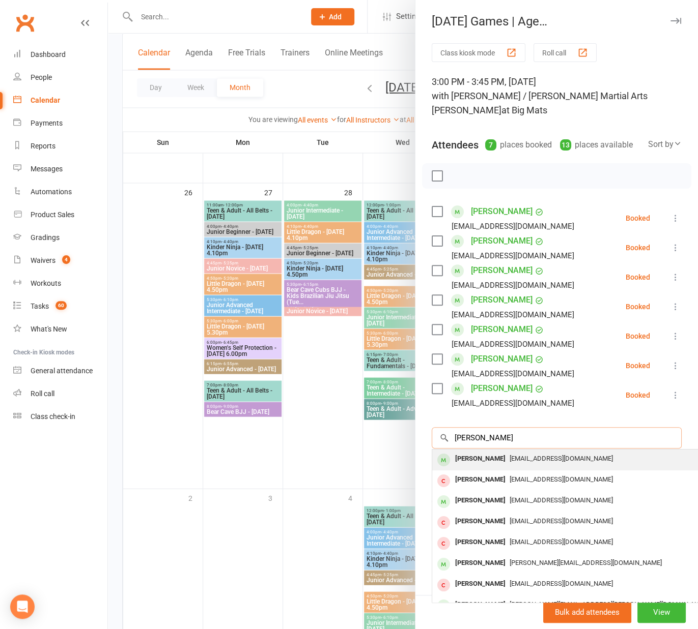
type input "[PERSON_NAME]"
click at [490, 452] on div "[PERSON_NAME]" at bounding box center [480, 459] width 59 height 15
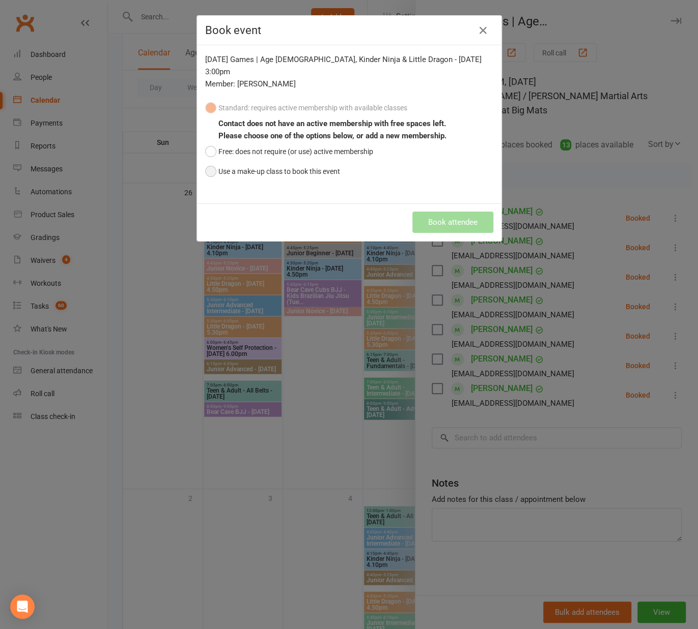
click at [256, 162] on button "Use a make-up class to book this event" at bounding box center [272, 171] width 135 height 19
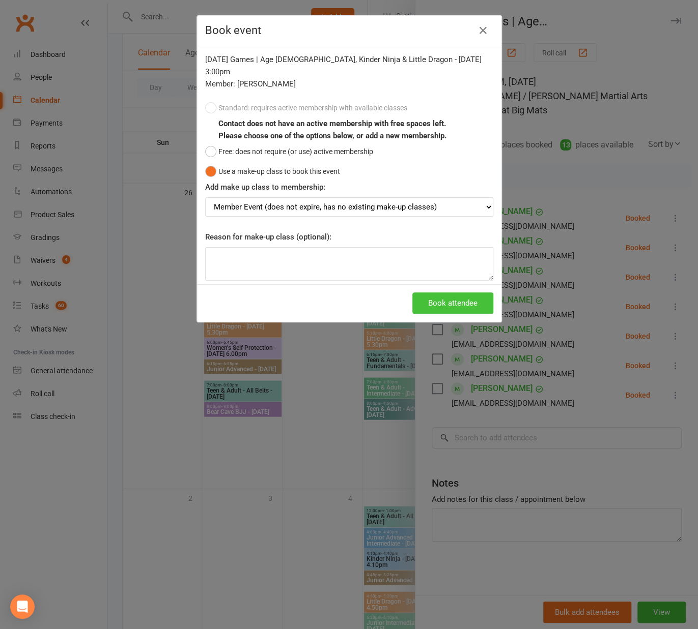
click at [454, 299] on button "Book attendee" at bounding box center [452, 303] width 81 height 21
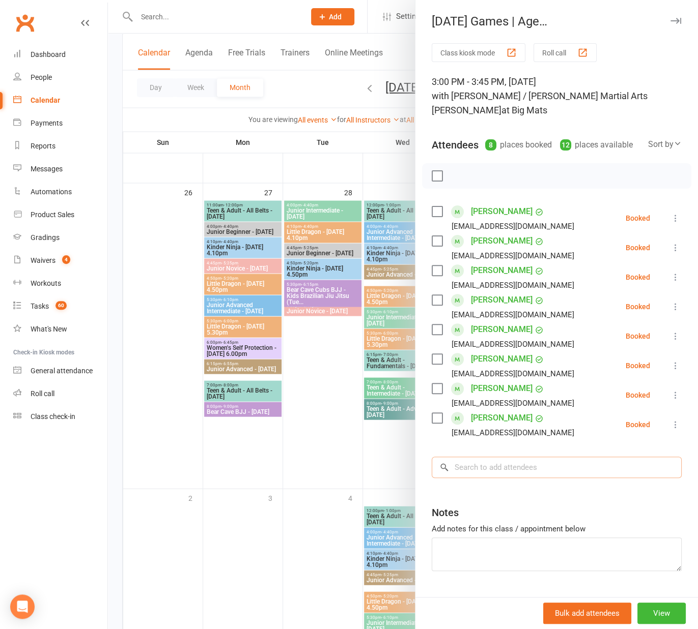
click at [545, 457] on input "search" at bounding box center [557, 467] width 250 height 21
click at [499, 322] on link "[PERSON_NAME]" at bounding box center [502, 330] width 62 height 16
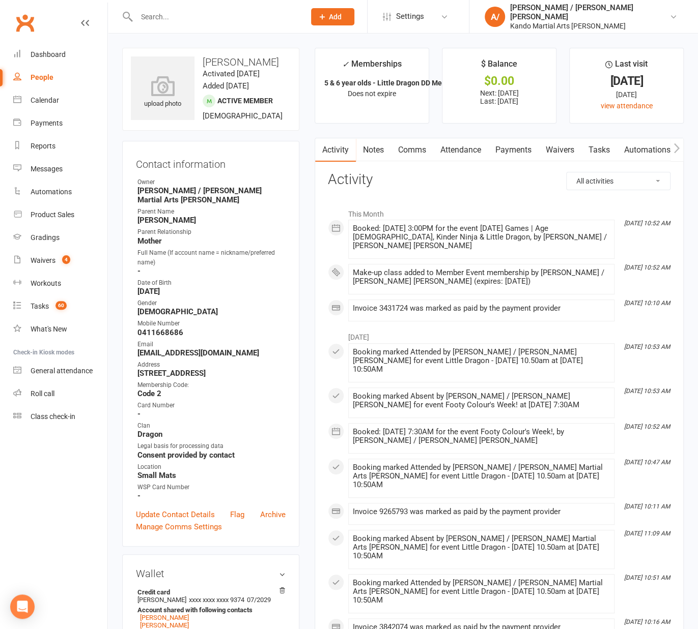
click at [24, 18] on link "Clubworx" at bounding box center [24, 22] width 25 height 25
